Goal: Find specific page/section: Find specific page/section

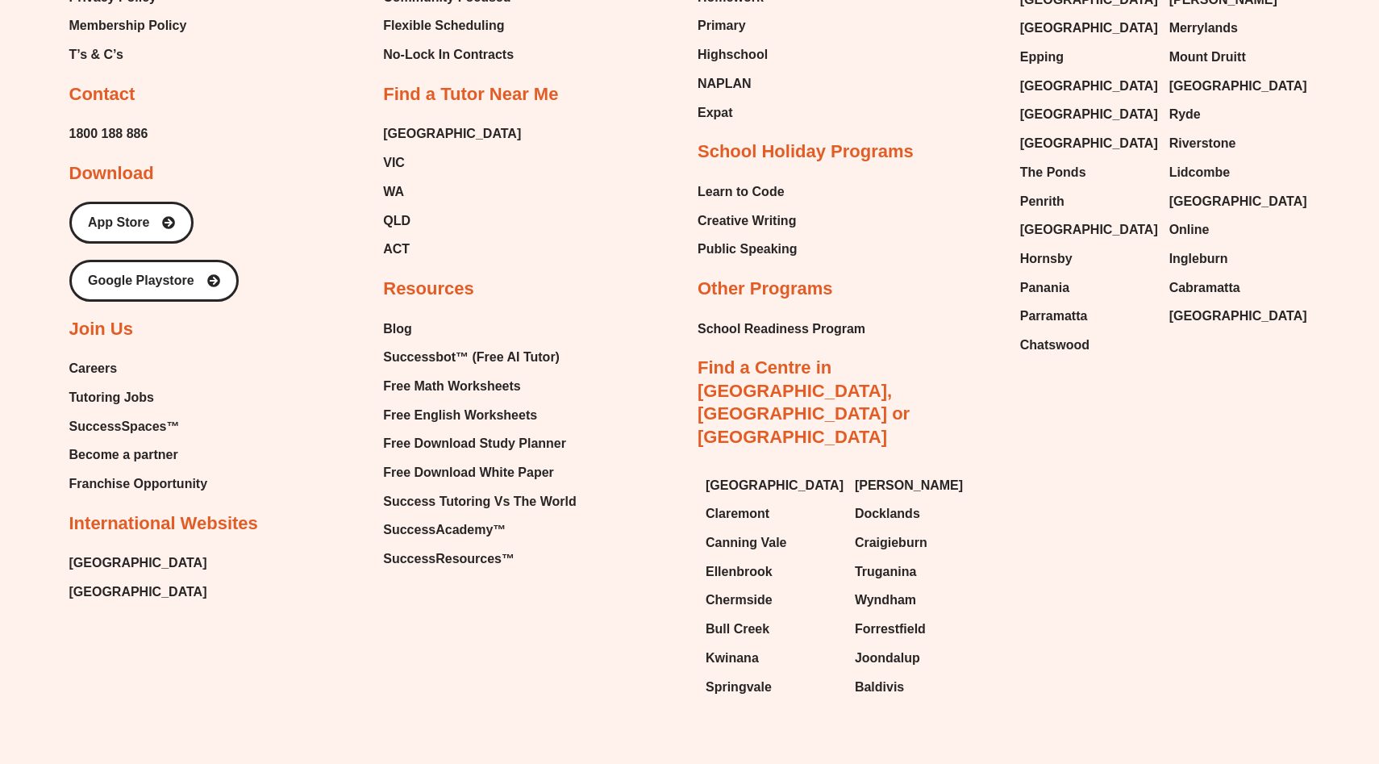
scroll to position [6923, 0]
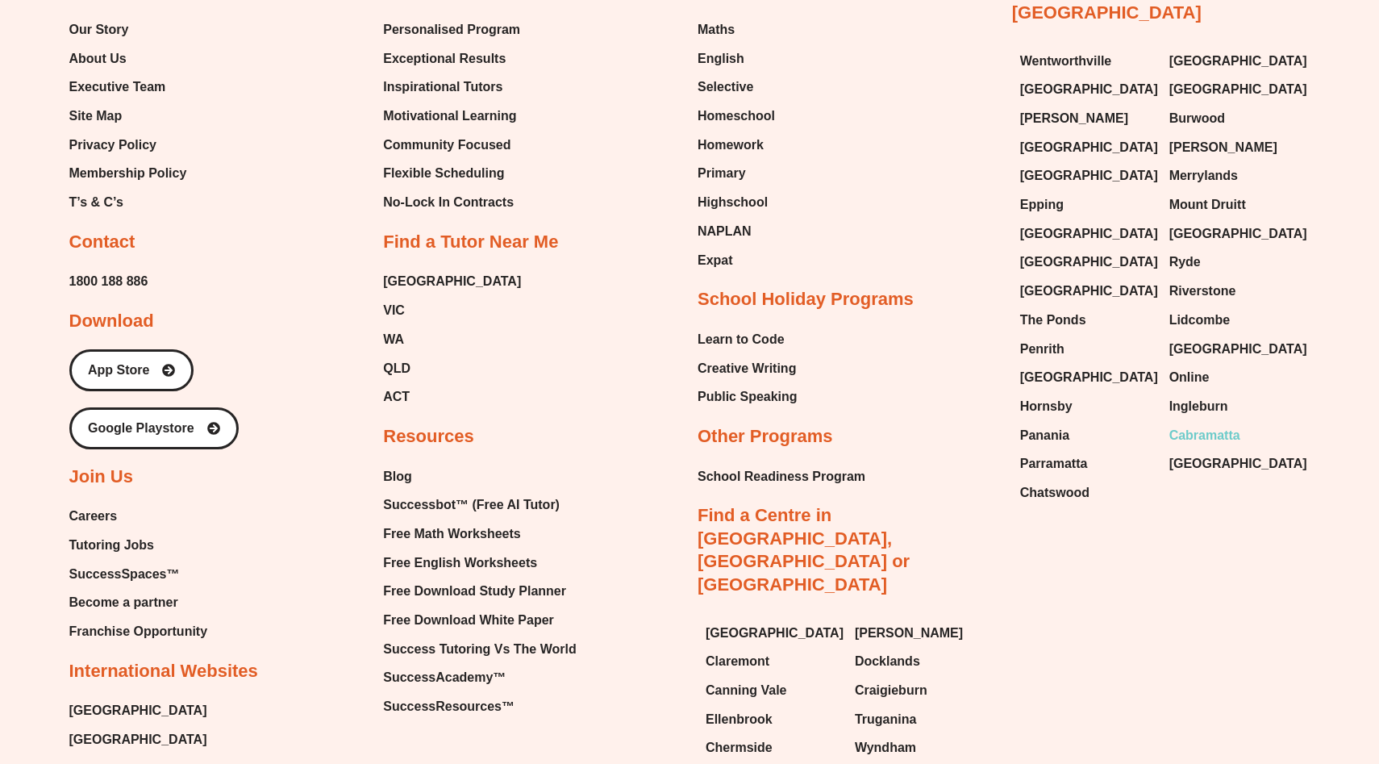
click at [1210, 423] on span "Cabramatta" at bounding box center [1204, 435] width 71 height 24
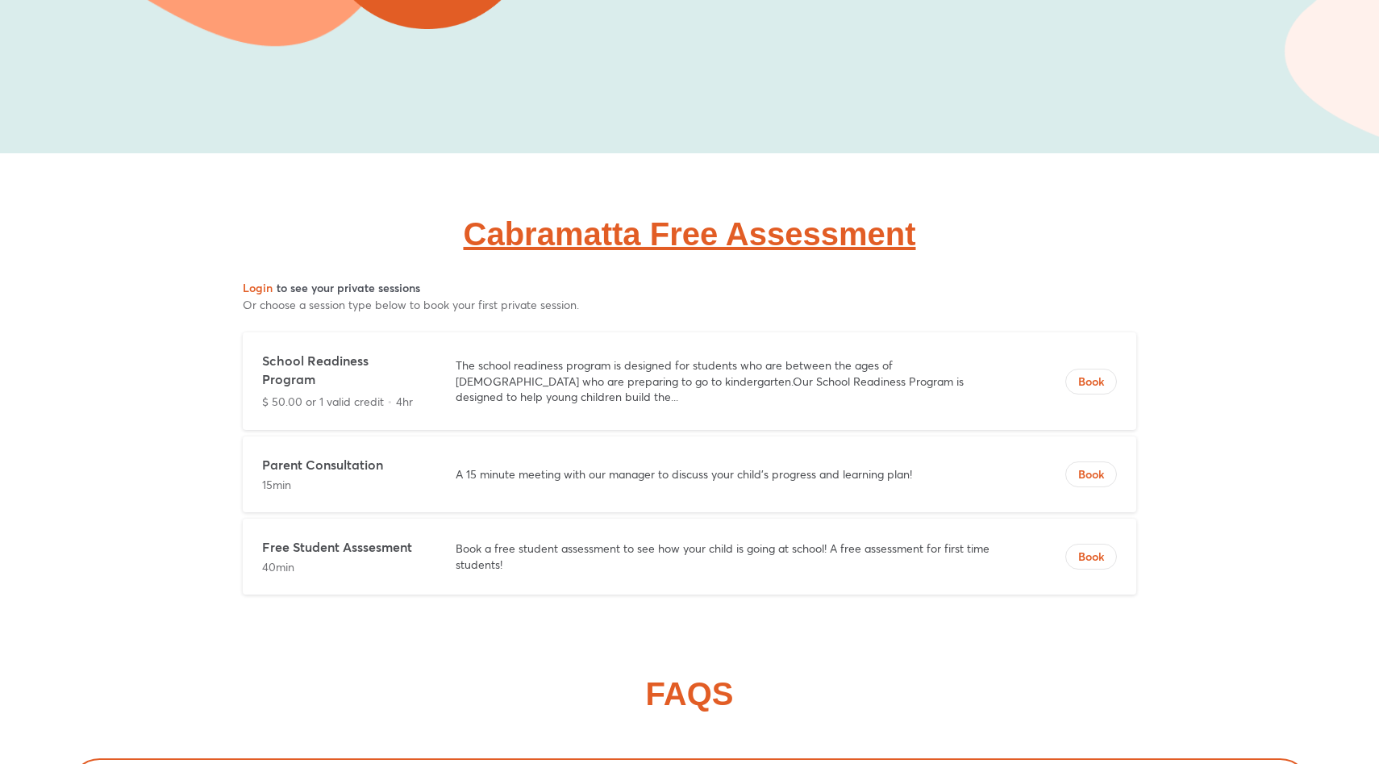
scroll to position [5922, 0]
